Goal: Information Seeking & Learning: Learn about a topic

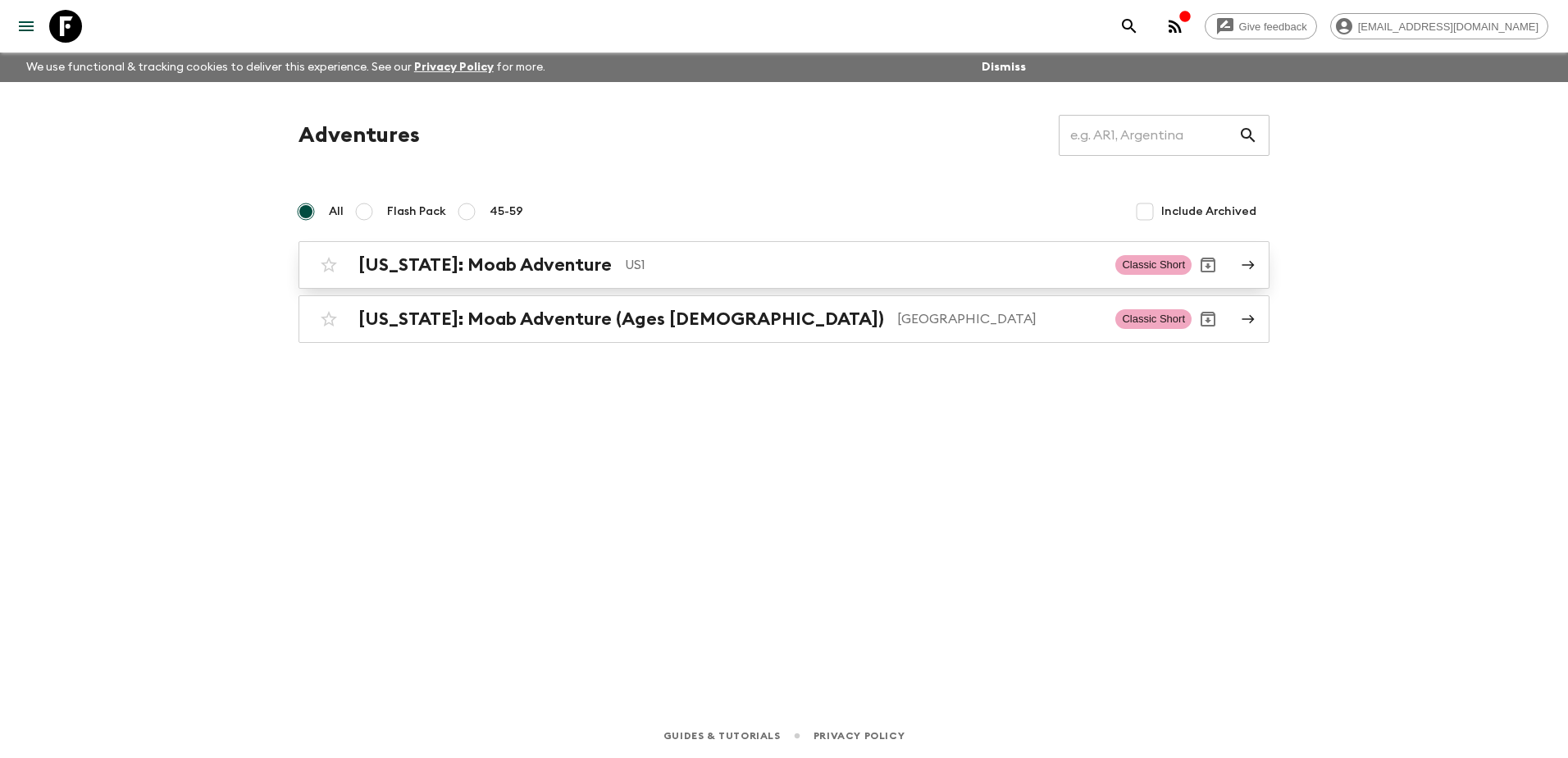
click at [524, 277] on div "[US_STATE]: Moab Adventure US1 Classic Short" at bounding box center [752, 265] width 879 height 33
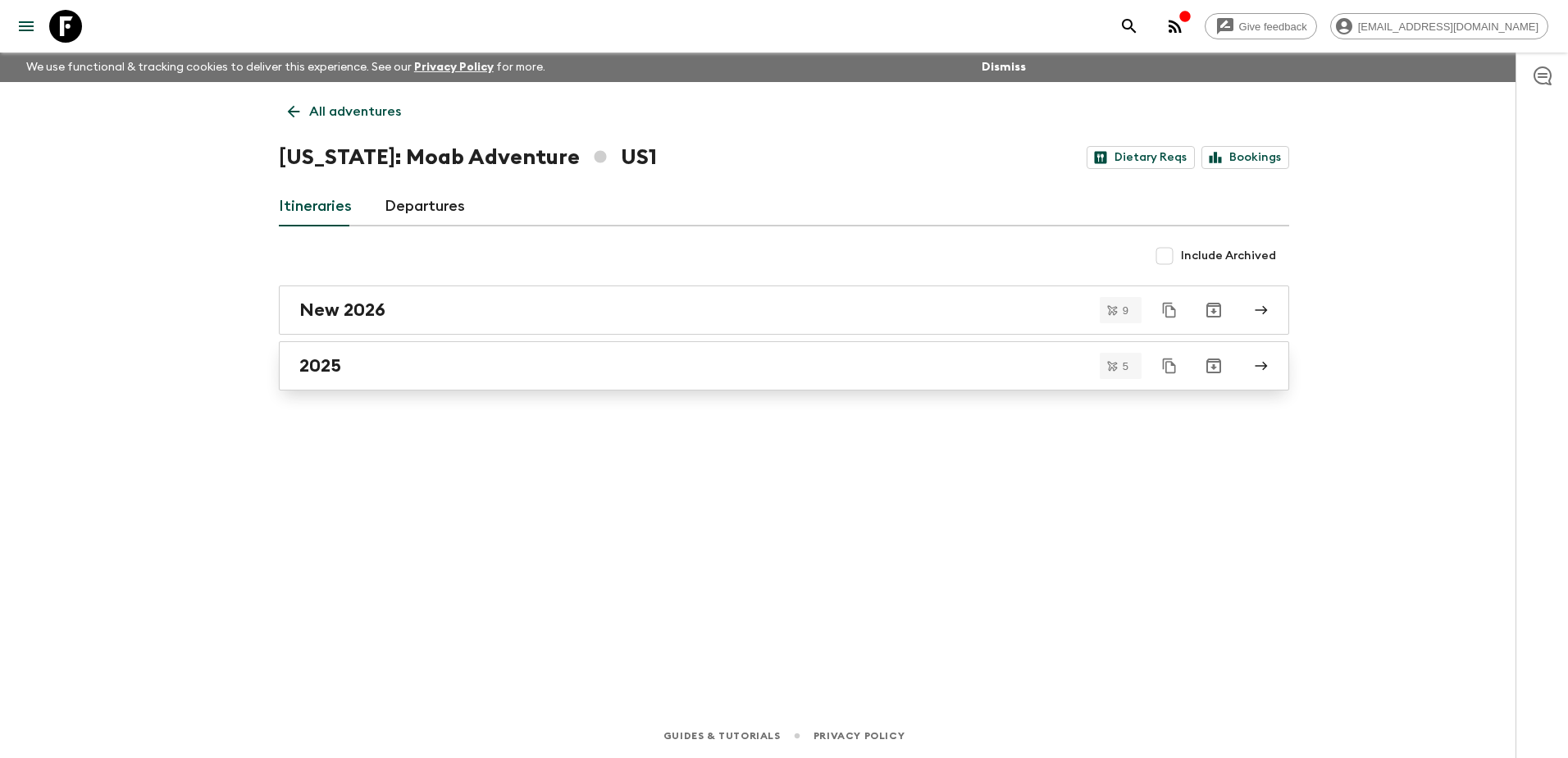
click at [523, 378] on link "2025" at bounding box center [784, 366] width 1011 height 49
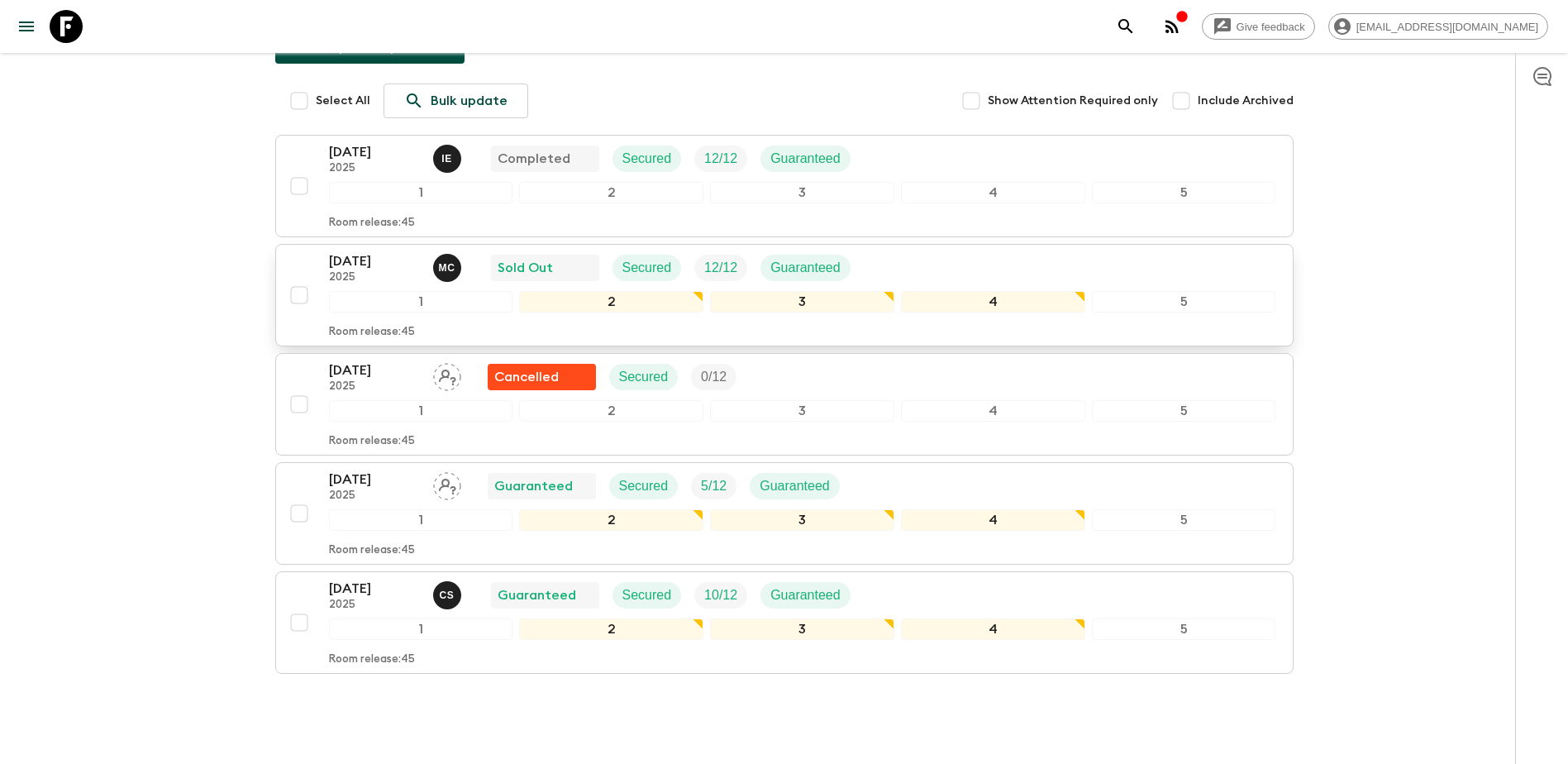
scroll to position [278, 0]
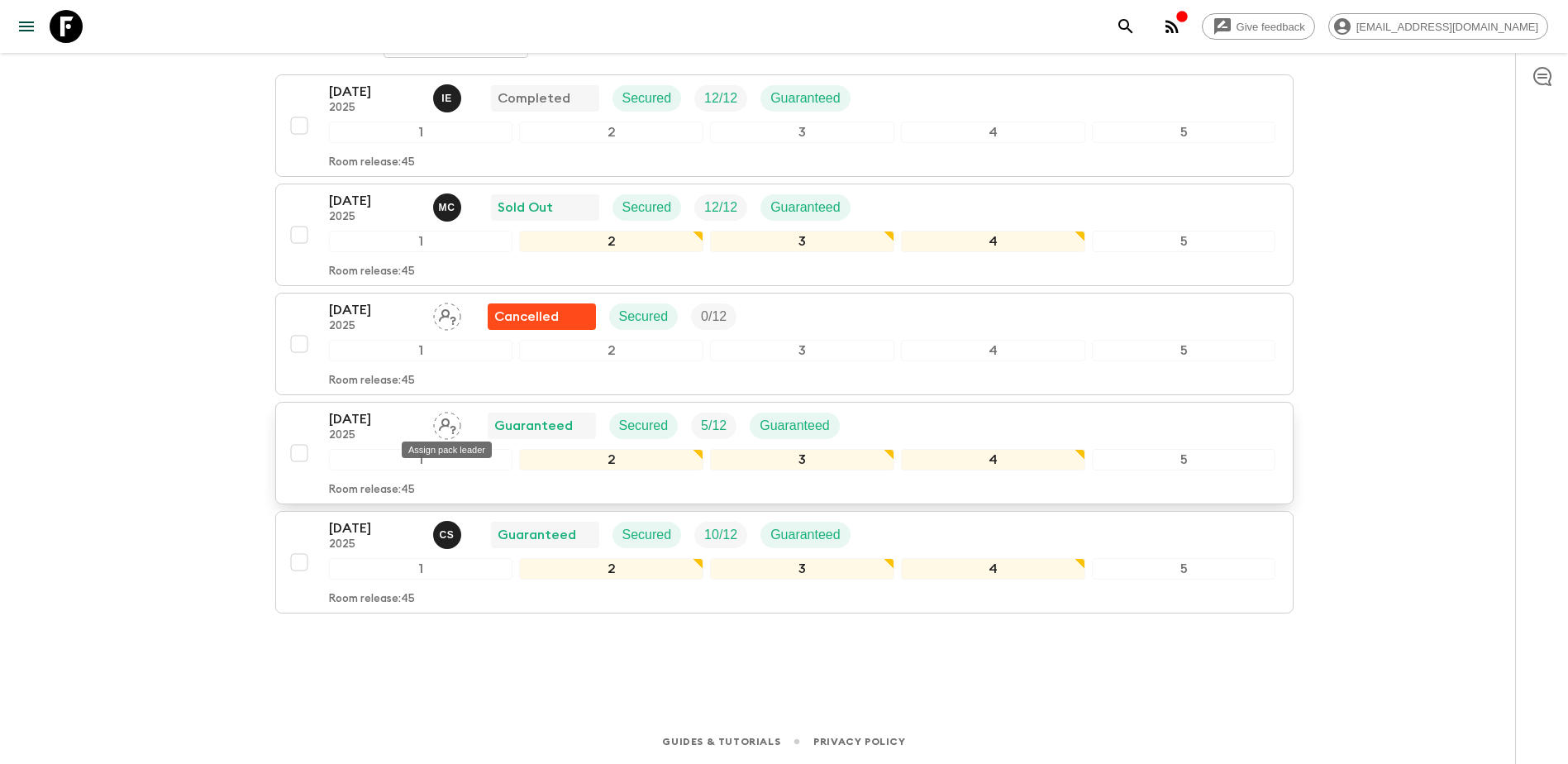
click at [442, 426] on icon "Assign pack leader" at bounding box center [448, 425] width 18 height 16
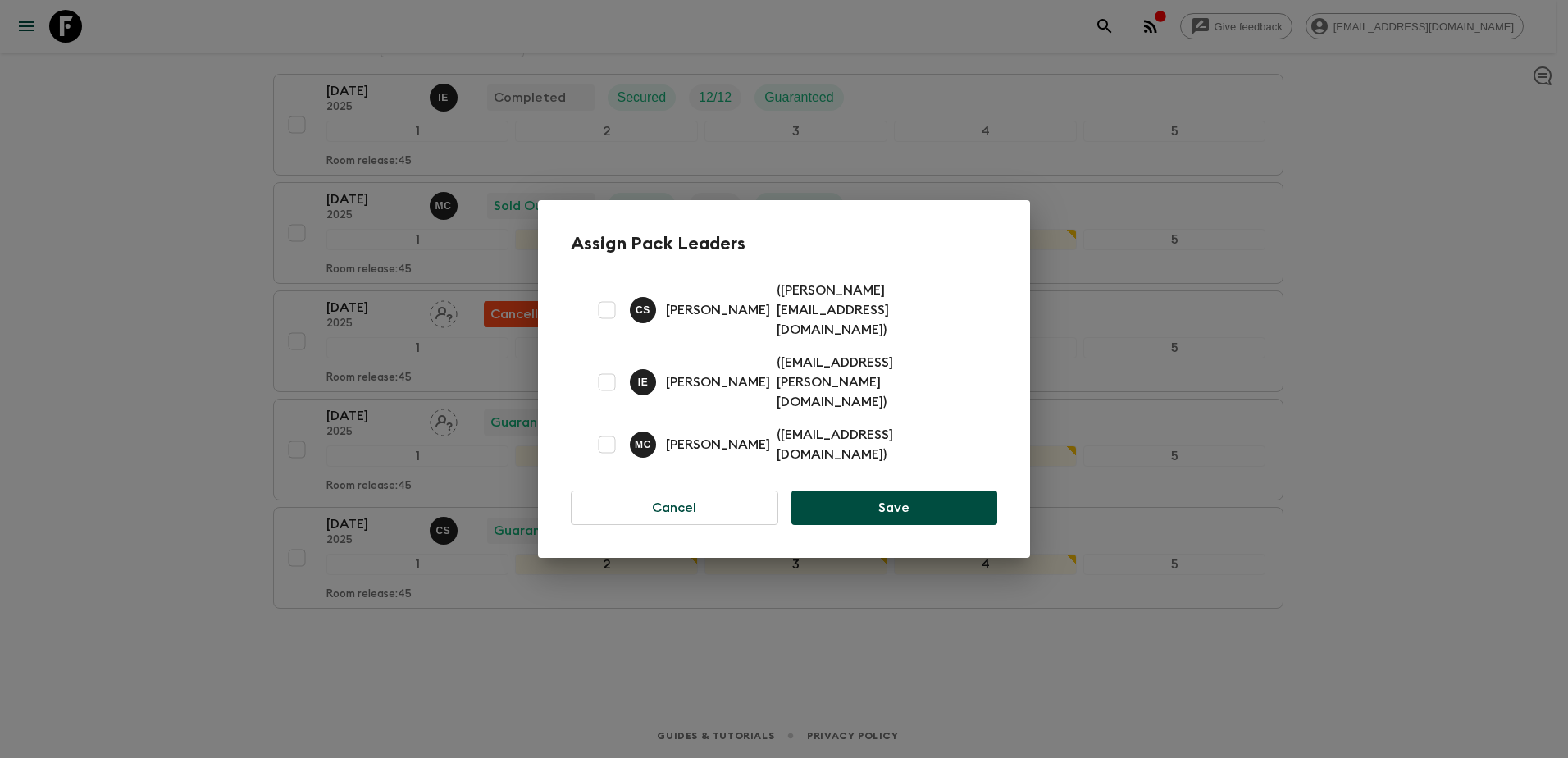
click at [613, 322] on input "checkbox" at bounding box center [607, 310] width 33 height 33
checkbox input "true"
click at [940, 491] on button "Save" at bounding box center [893, 508] width 206 height 35
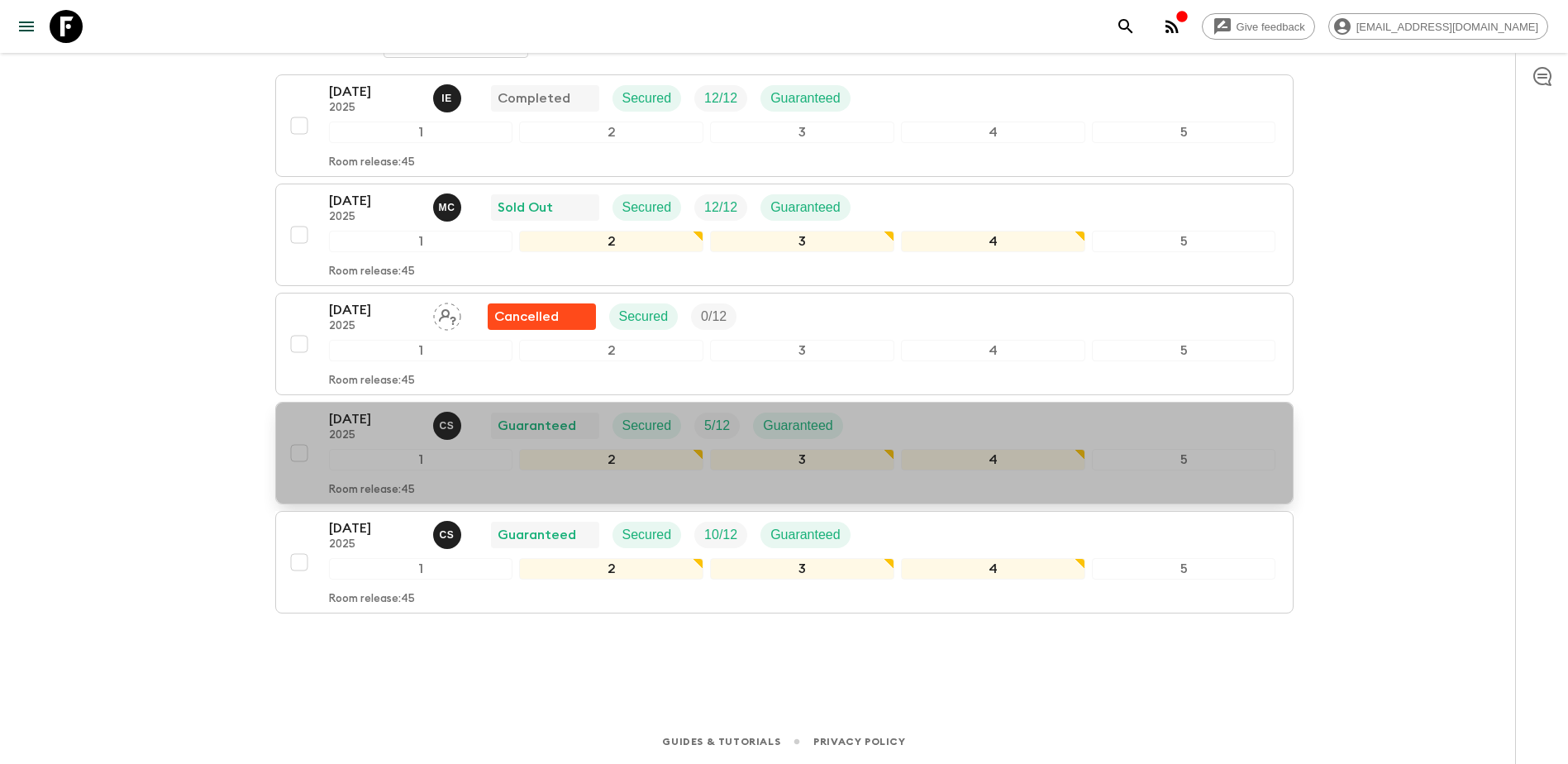
click at [394, 436] on p "2025" at bounding box center [375, 436] width 91 height 13
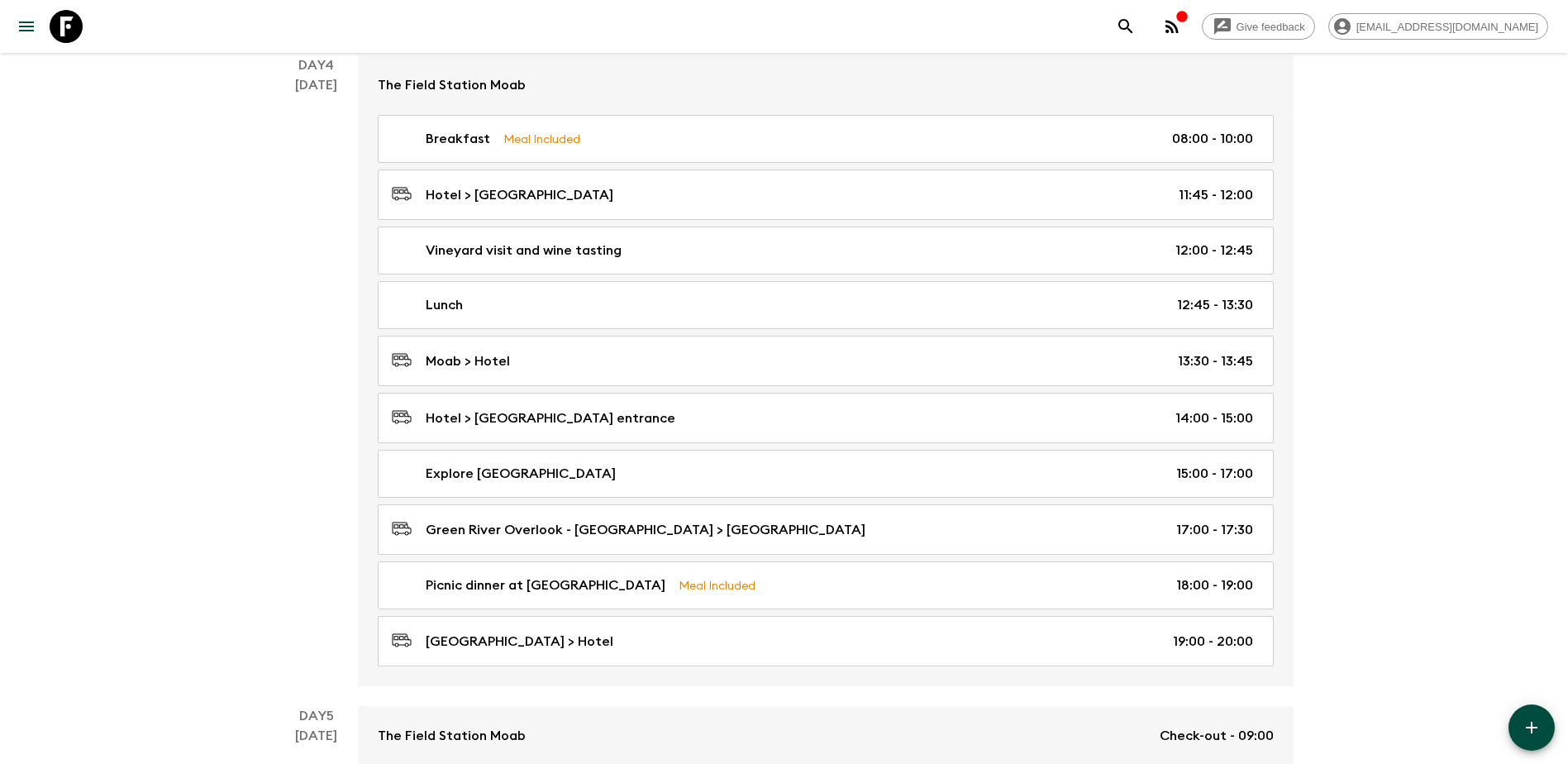
scroll to position [1643, 0]
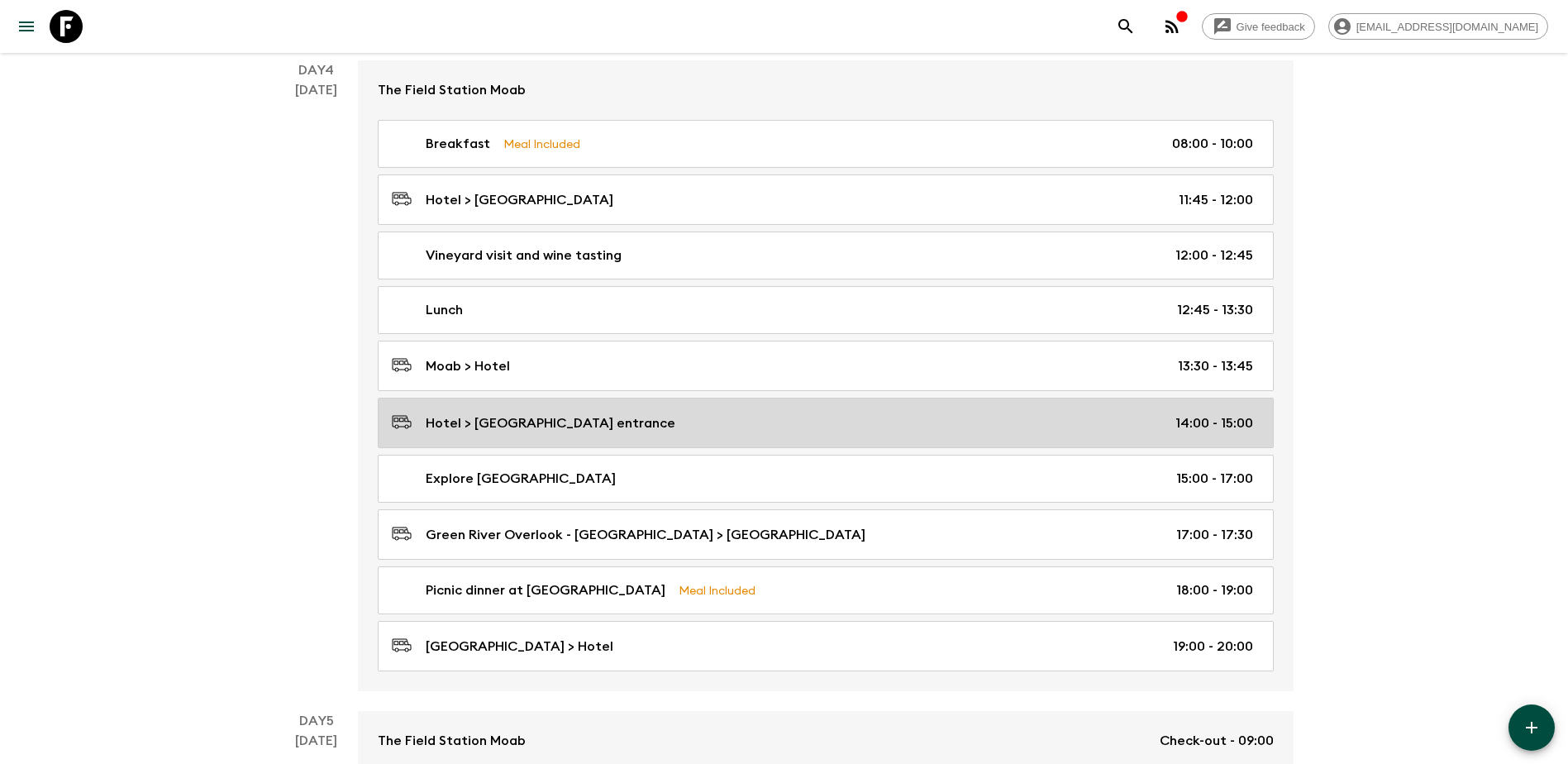
click at [742, 424] on div "Hotel > [GEOGRAPHIC_DATA] entrance 14:00 - 15:00" at bounding box center [822, 423] width 861 height 22
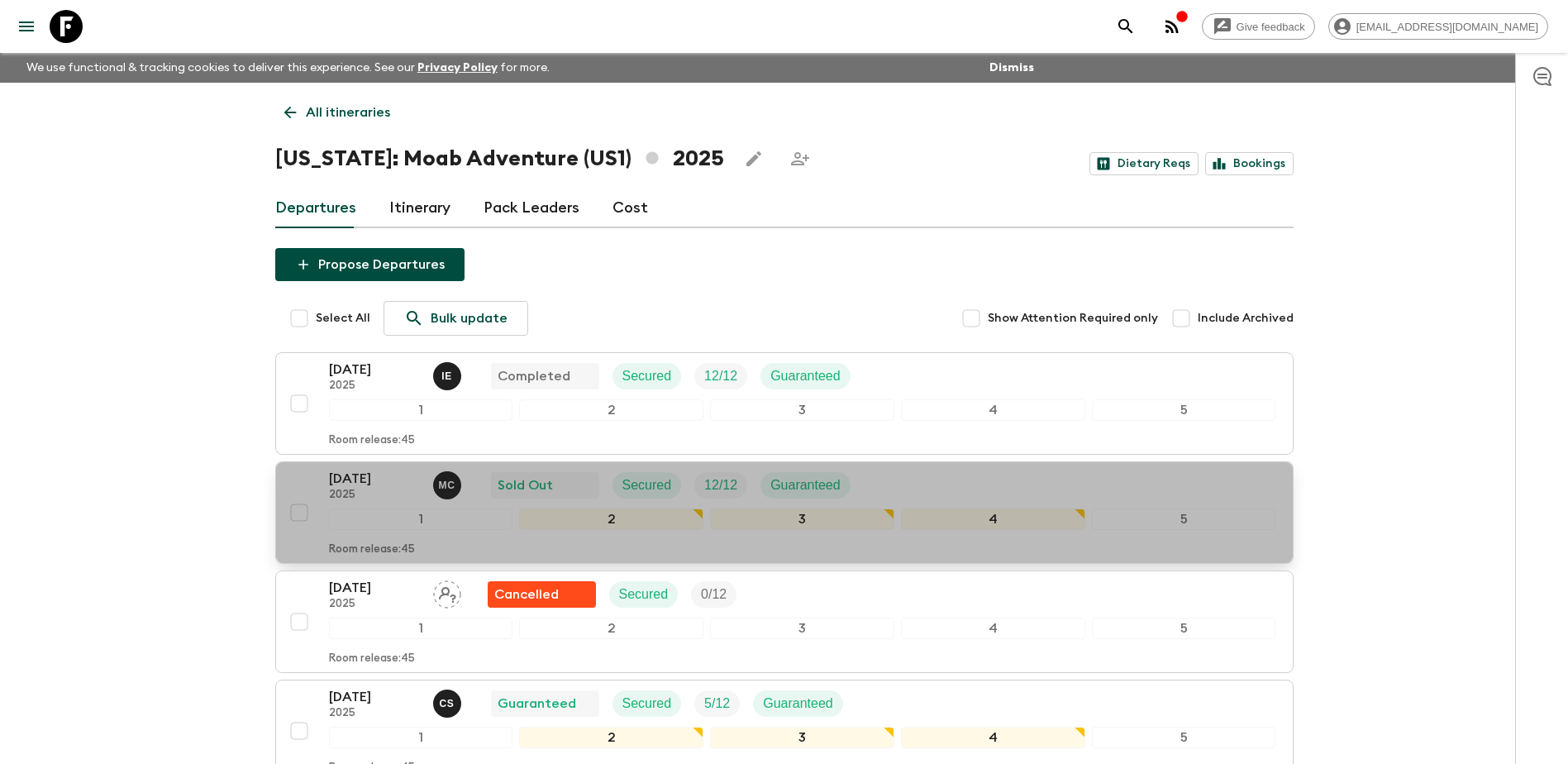
click at [385, 483] on p "[DATE]" at bounding box center [375, 478] width 91 height 19
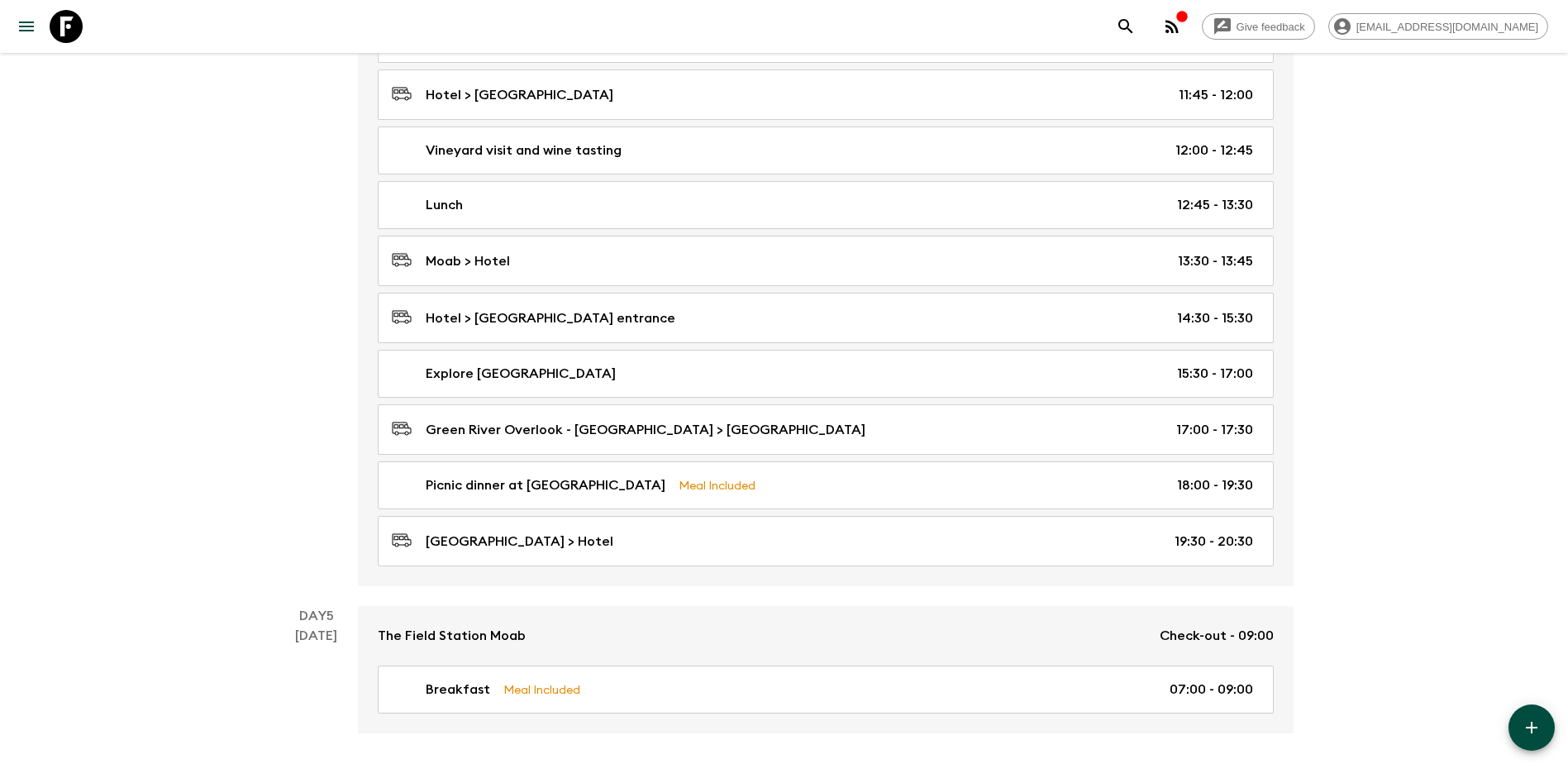
scroll to position [1736, 0]
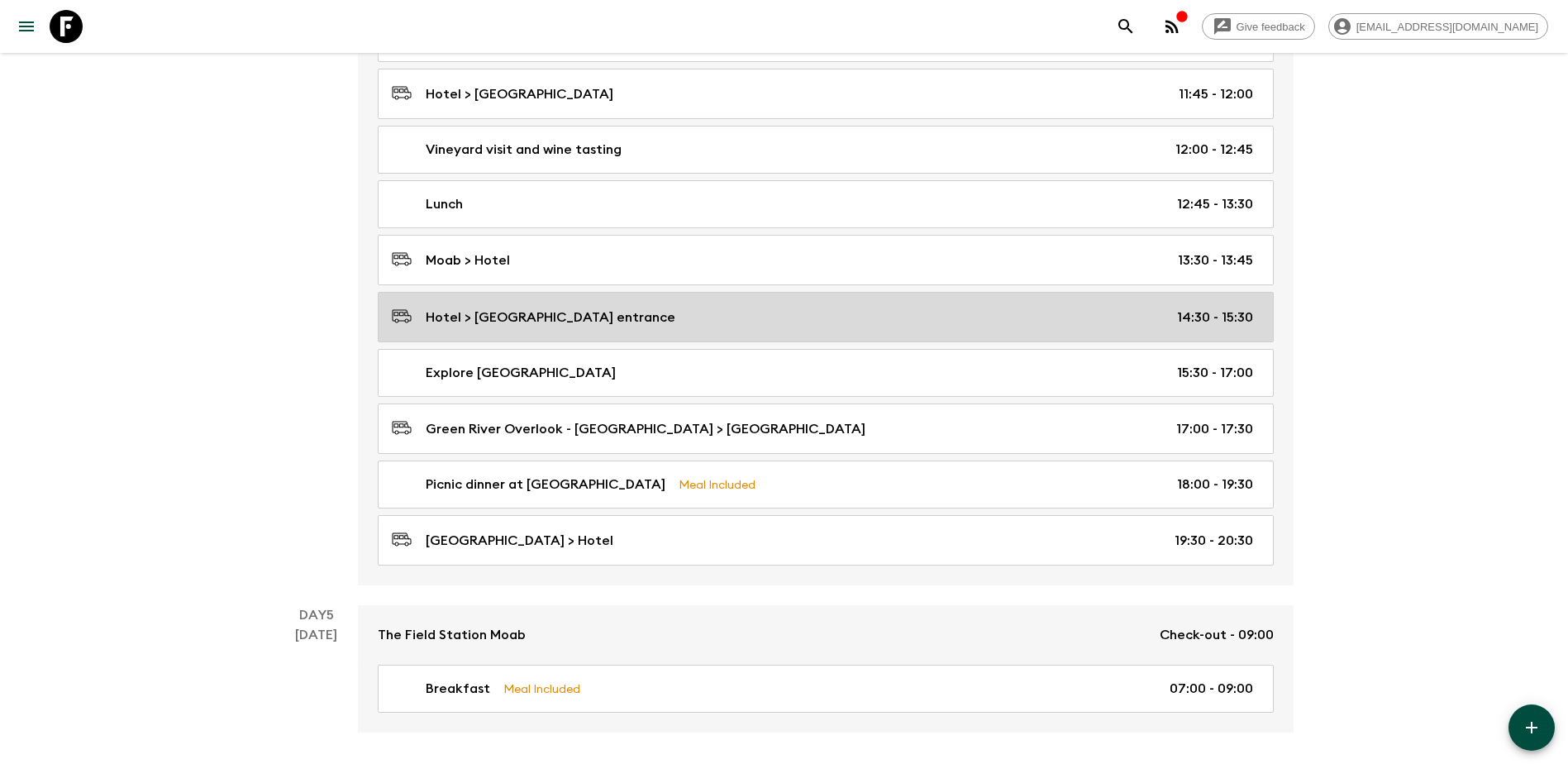
click at [609, 322] on p "Hotel > [GEOGRAPHIC_DATA] entrance" at bounding box center [550, 316] width 250 height 19
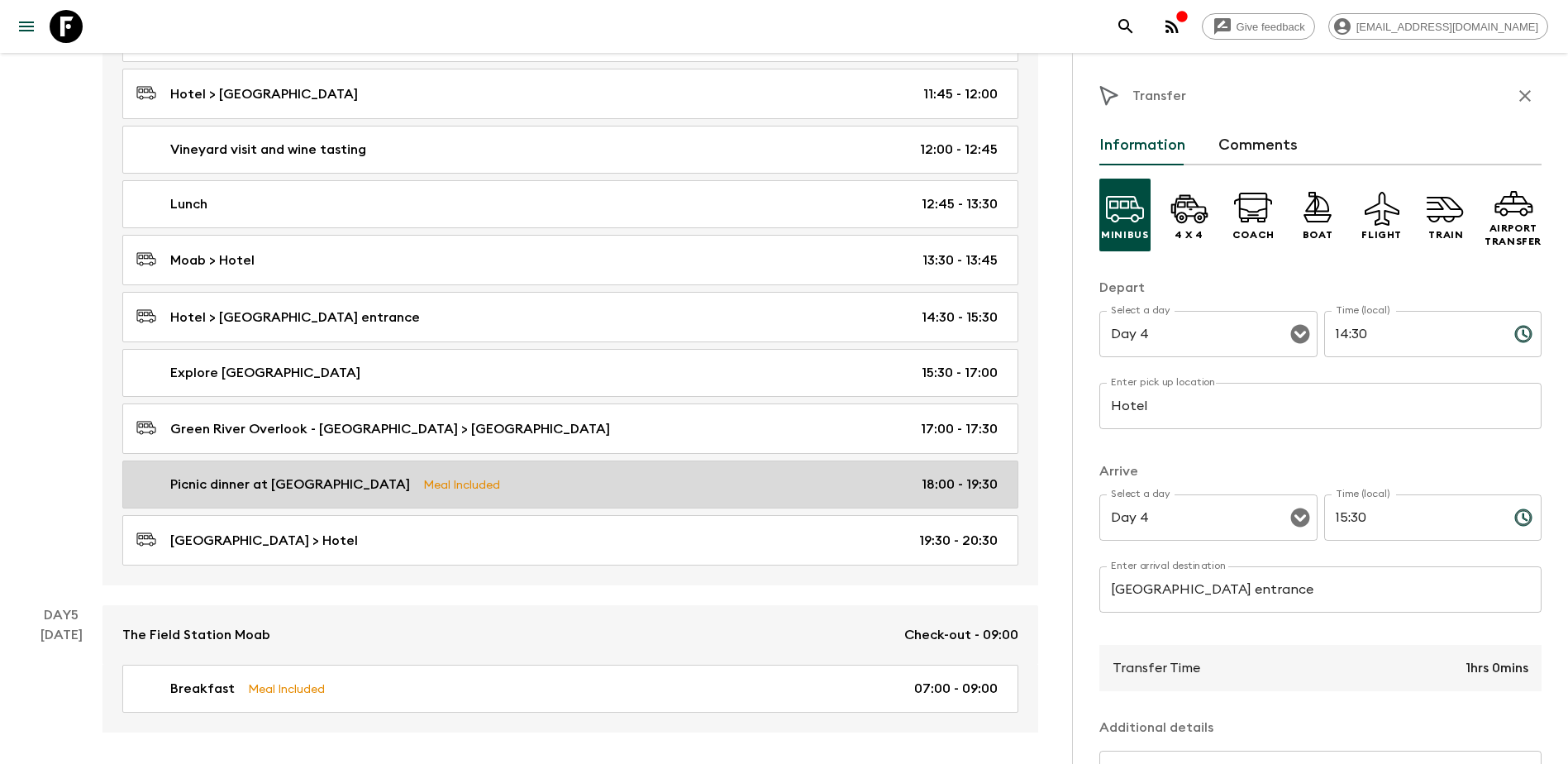
click at [509, 486] on div "Picnic dinner at [GEOGRAPHIC_DATA] Meal Included 18:00 - 19:30" at bounding box center [567, 483] width 861 height 19
